Goal: Information Seeking & Learning: Compare options

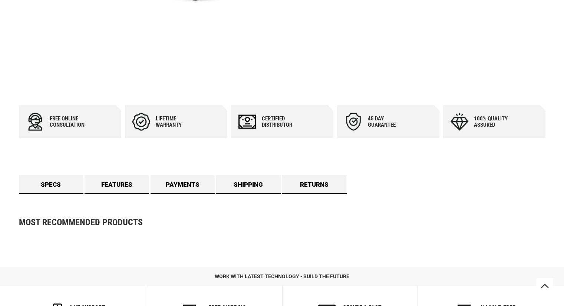
scroll to position [333, 0]
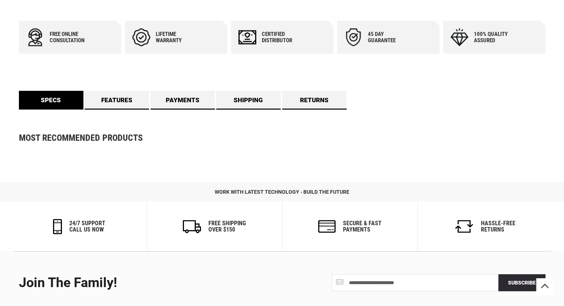
click at [58, 98] on link "Specs" at bounding box center [51, 100] width 64 height 19
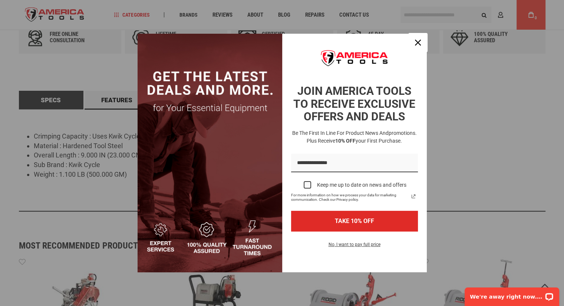
click at [411, 43] on button "Close" at bounding box center [418, 43] width 18 height 18
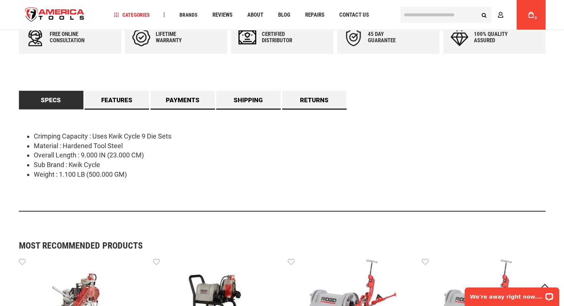
click at [427, 9] on input "text" at bounding box center [445, 15] width 91 height 16
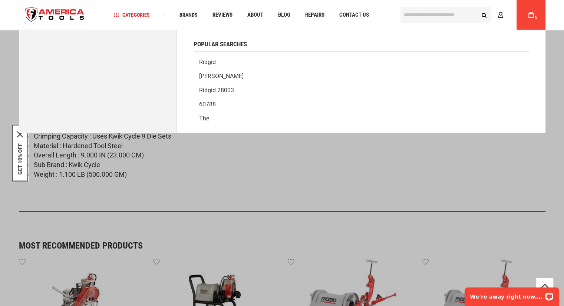
paste input "******"
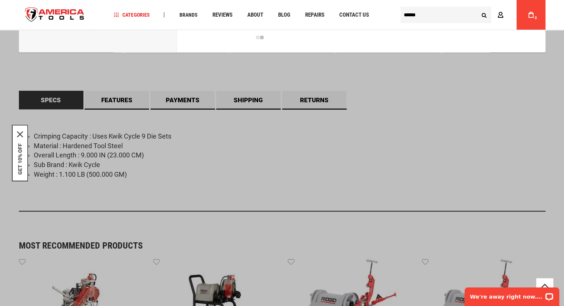
type input "******"
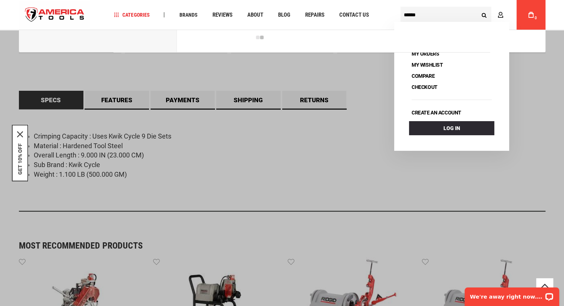
drag, startPoint x: 484, startPoint y: 15, endPoint x: 479, endPoint y: 15, distance: 4.8
click at [484, 15] on button "Search" at bounding box center [484, 15] width 14 height 14
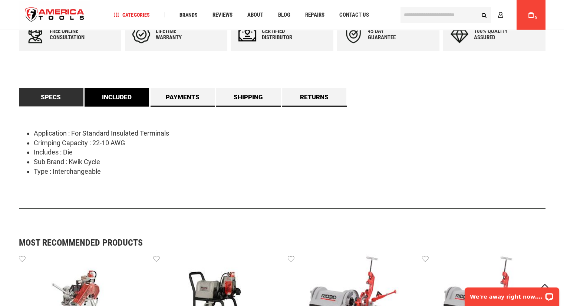
click at [104, 98] on link "Included" at bounding box center [116, 97] width 64 height 19
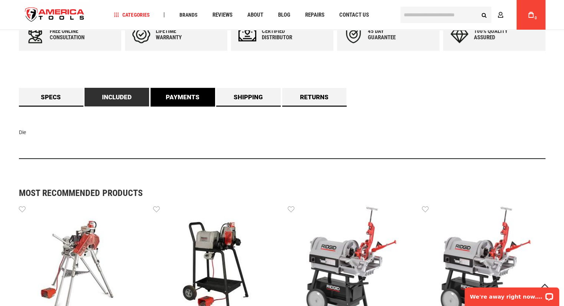
click at [178, 98] on link "Payments" at bounding box center [182, 97] width 64 height 19
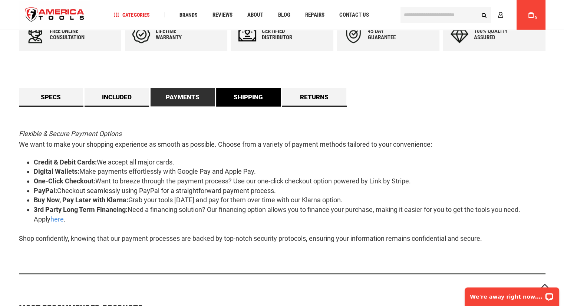
click at [259, 98] on link "Shipping" at bounding box center [248, 97] width 64 height 19
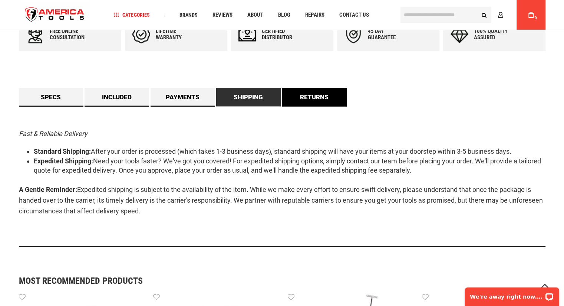
click at [315, 98] on link "Returns" at bounding box center [314, 97] width 64 height 19
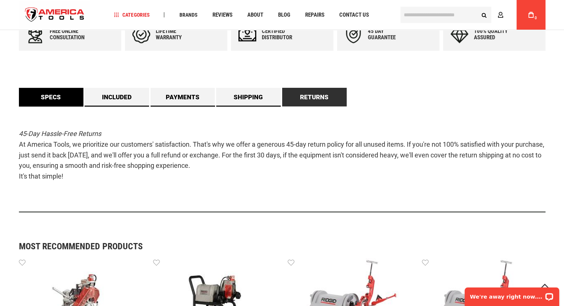
click at [45, 98] on link "Specs" at bounding box center [51, 97] width 64 height 19
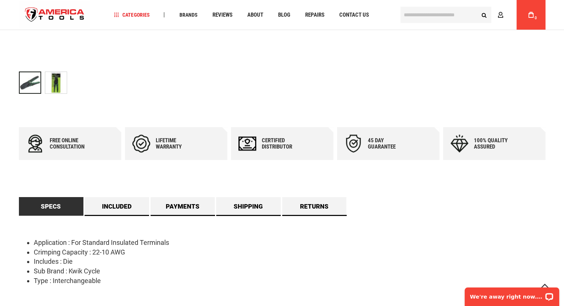
scroll to position [259, 0]
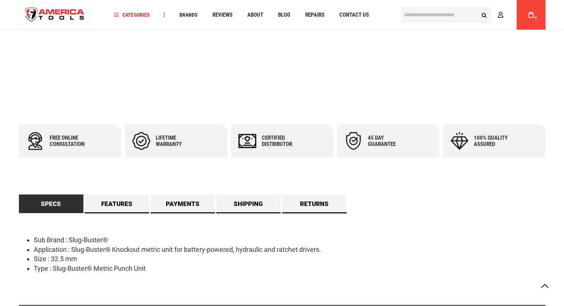
scroll to position [266, 0]
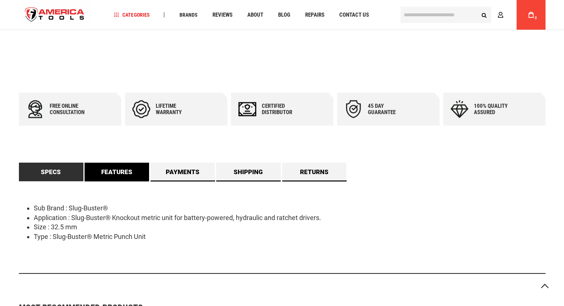
click at [112, 172] on link "Features" at bounding box center [116, 172] width 64 height 19
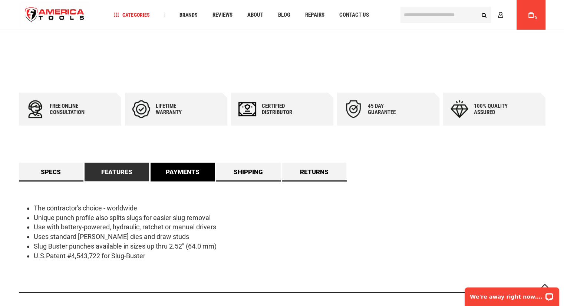
scroll to position [0, 0]
click at [166, 172] on link "Payments" at bounding box center [182, 172] width 64 height 19
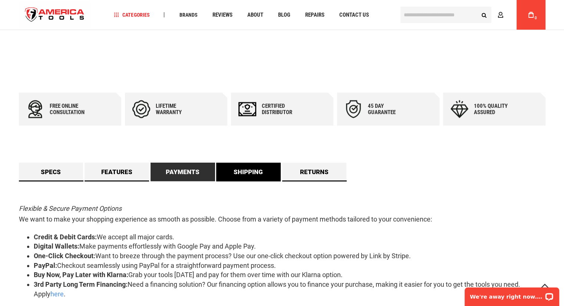
click at [237, 172] on link "Shipping" at bounding box center [248, 172] width 64 height 19
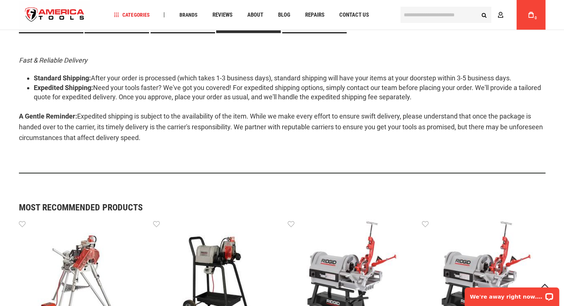
scroll to position [377, 0]
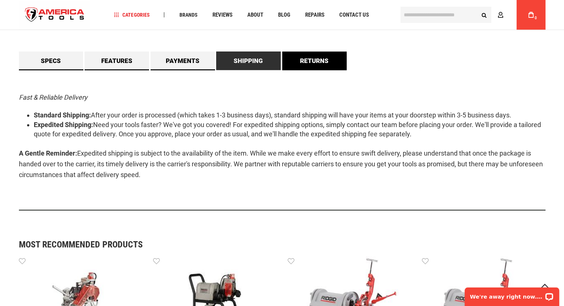
click at [305, 59] on link "Returns" at bounding box center [314, 61] width 64 height 19
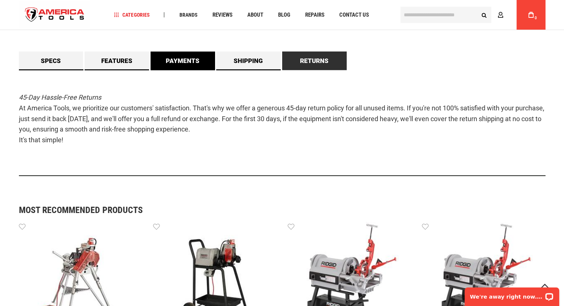
click at [175, 64] on link "Payments" at bounding box center [182, 61] width 64 height 19
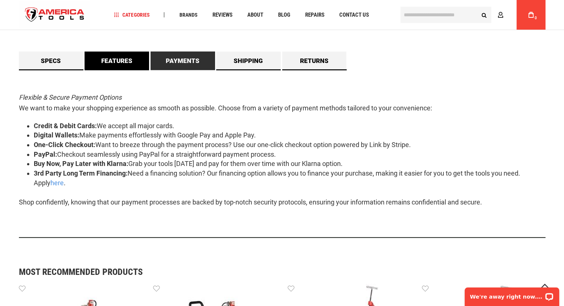
click at [111, 66] on link "Features" at bounding box center [116, 61] width 64 height 19
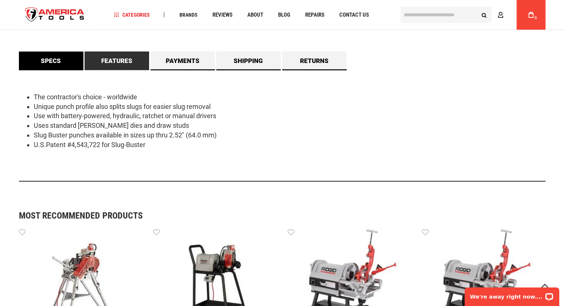
click at [50, 68] on link "Specs" at bounding box center [51, 61] width 64 height 19
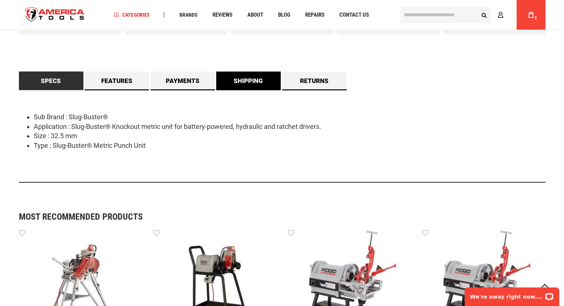
scroll to position [340, 0]
